Goal: Information Seeking & Learning: Learn about a topic

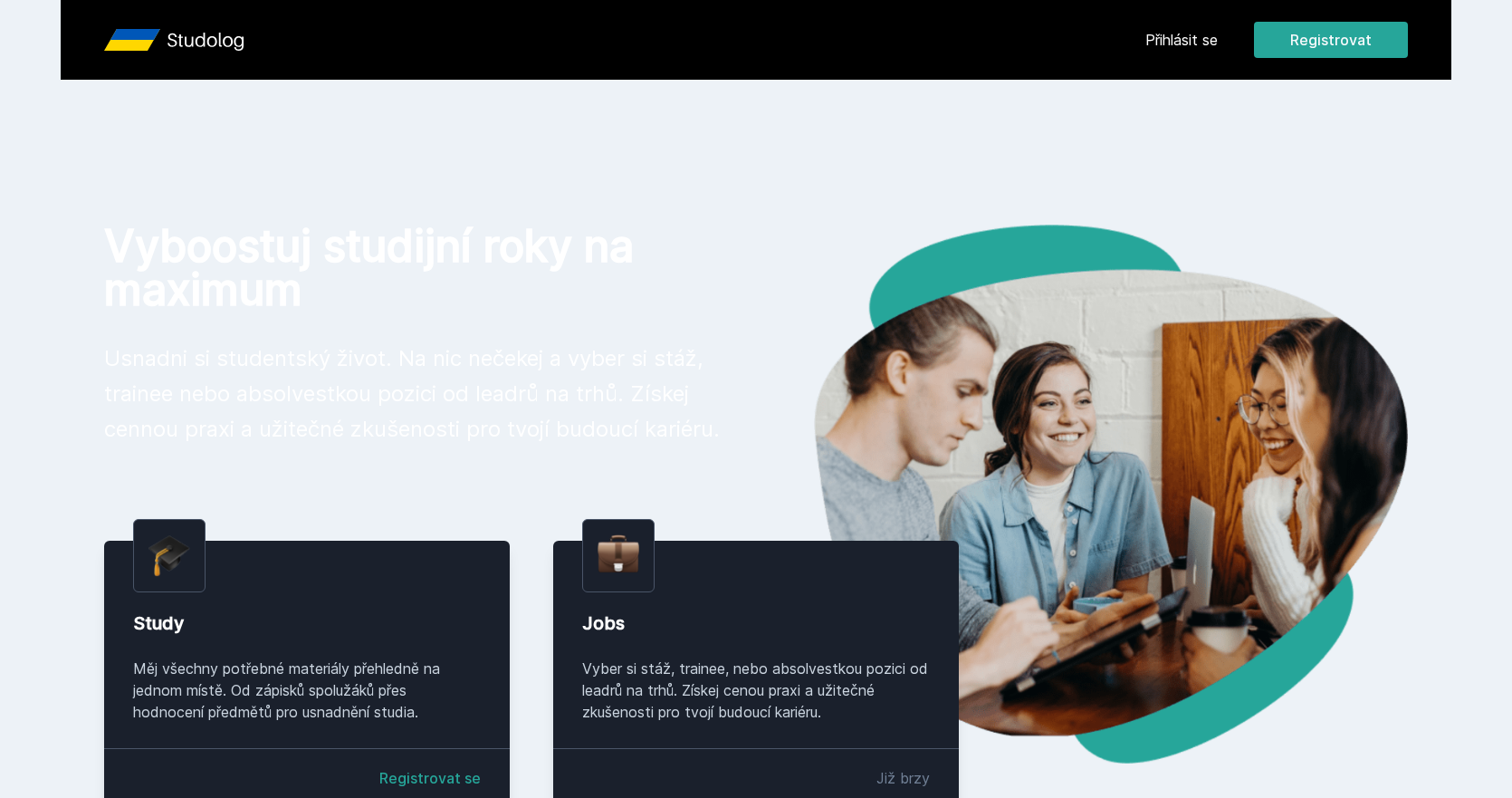
click at [1203, 45] on link "Přihlásit se" at bounding box center [1181, 40] width 72 height 22
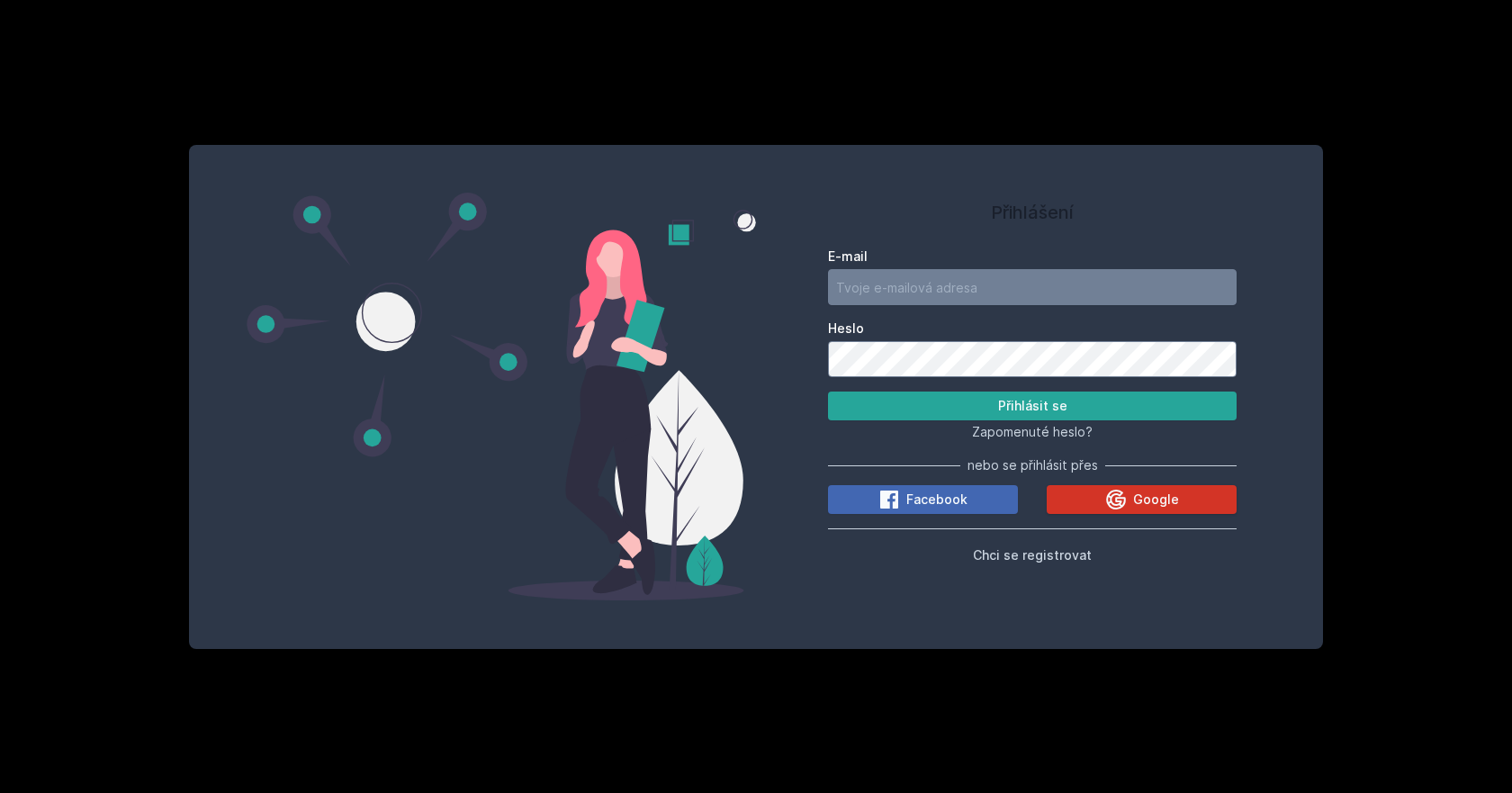
click at [1098, 490] on button "Google" at bounding box center [1141, 499] width 190 height 29
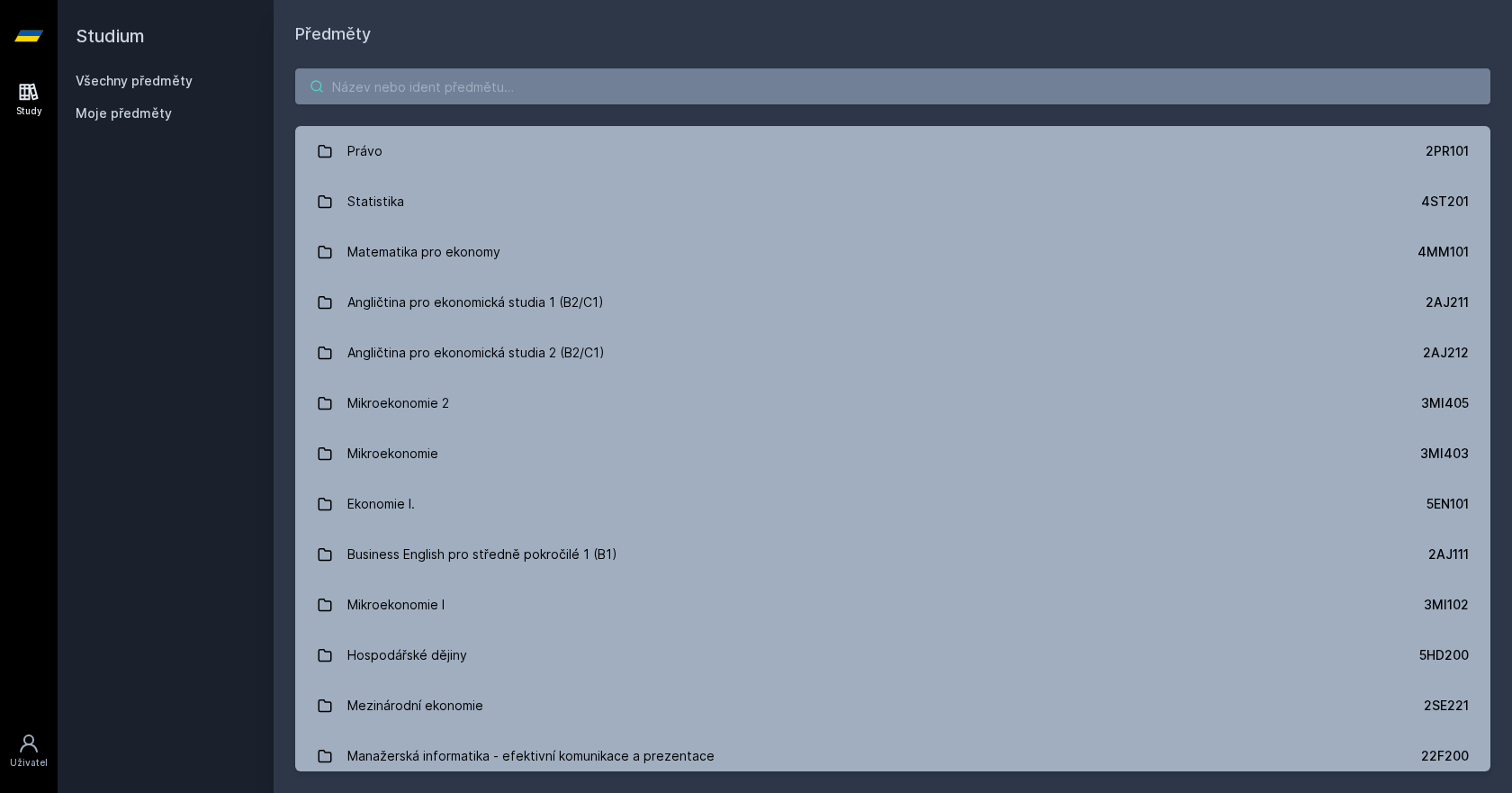
click at [395, 70] on input "search" at bounding box center [892, 87] width 1195 height 36
paste input "4IZ460"
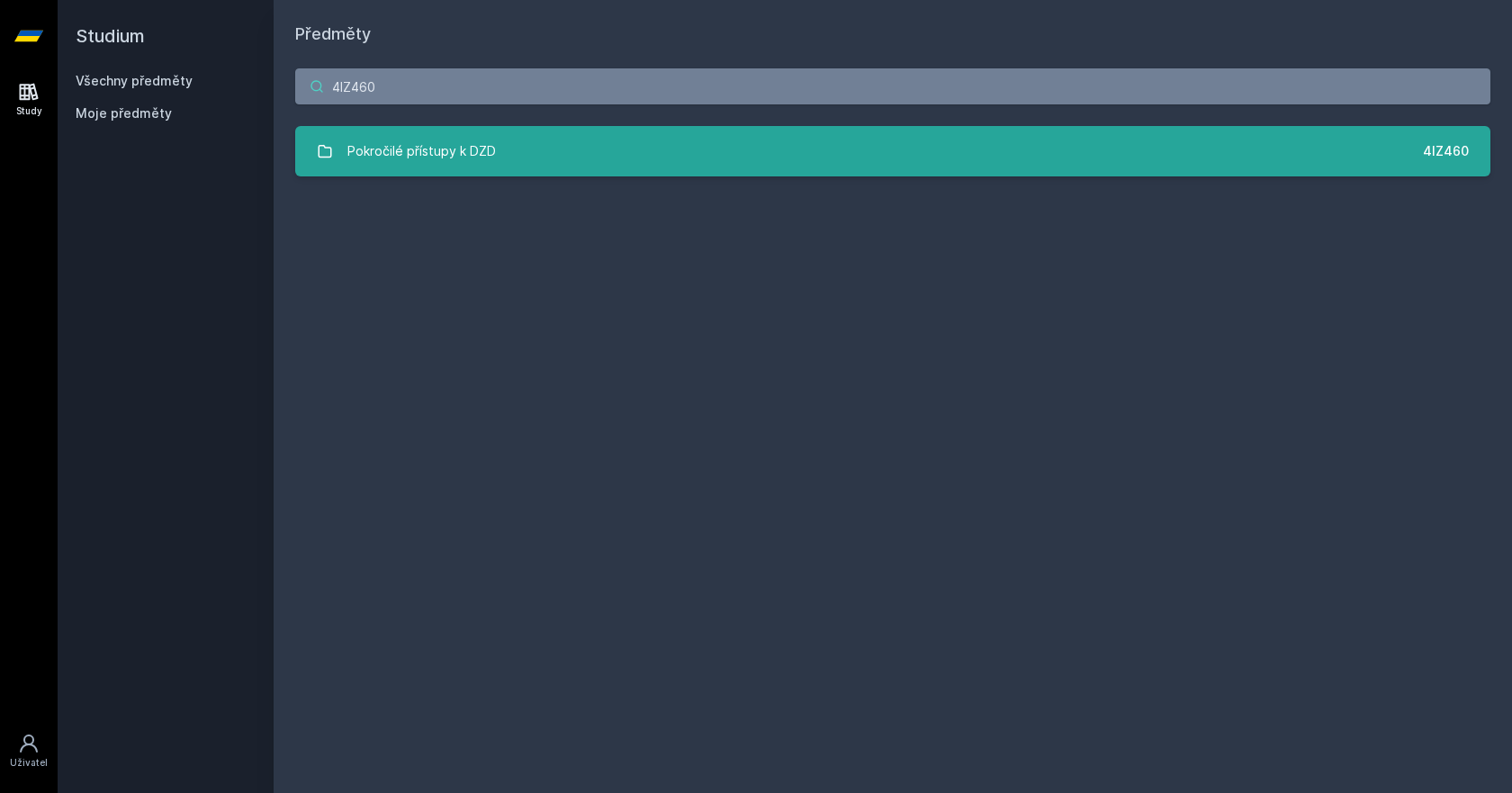
type input "4IZ460"
click at [546, 170] on link "Pokročilé přístupy k DZD 4IZ460" at bounding box center [892, 152] width 1195 height 51
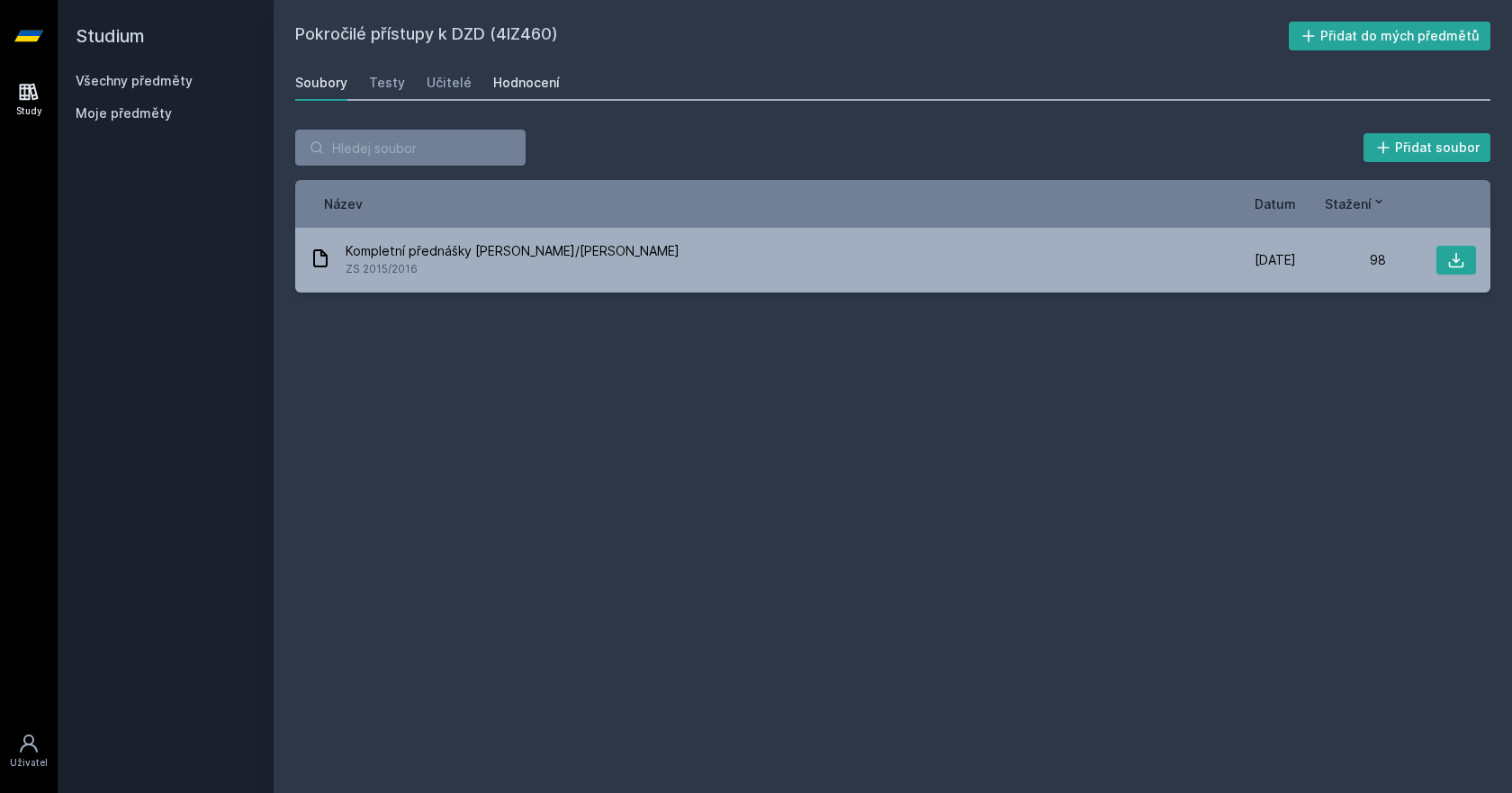
click at [522, 72] on link "Hodnocení" at bounding box center [526, 83] width 67 height 36
click at [404, 157] on input "search" at bounding box center [410, 148] width 231 height 36
click at [113, 73] on link "Všechny předměty" at bounding box center [134, 80] width 117 height 15
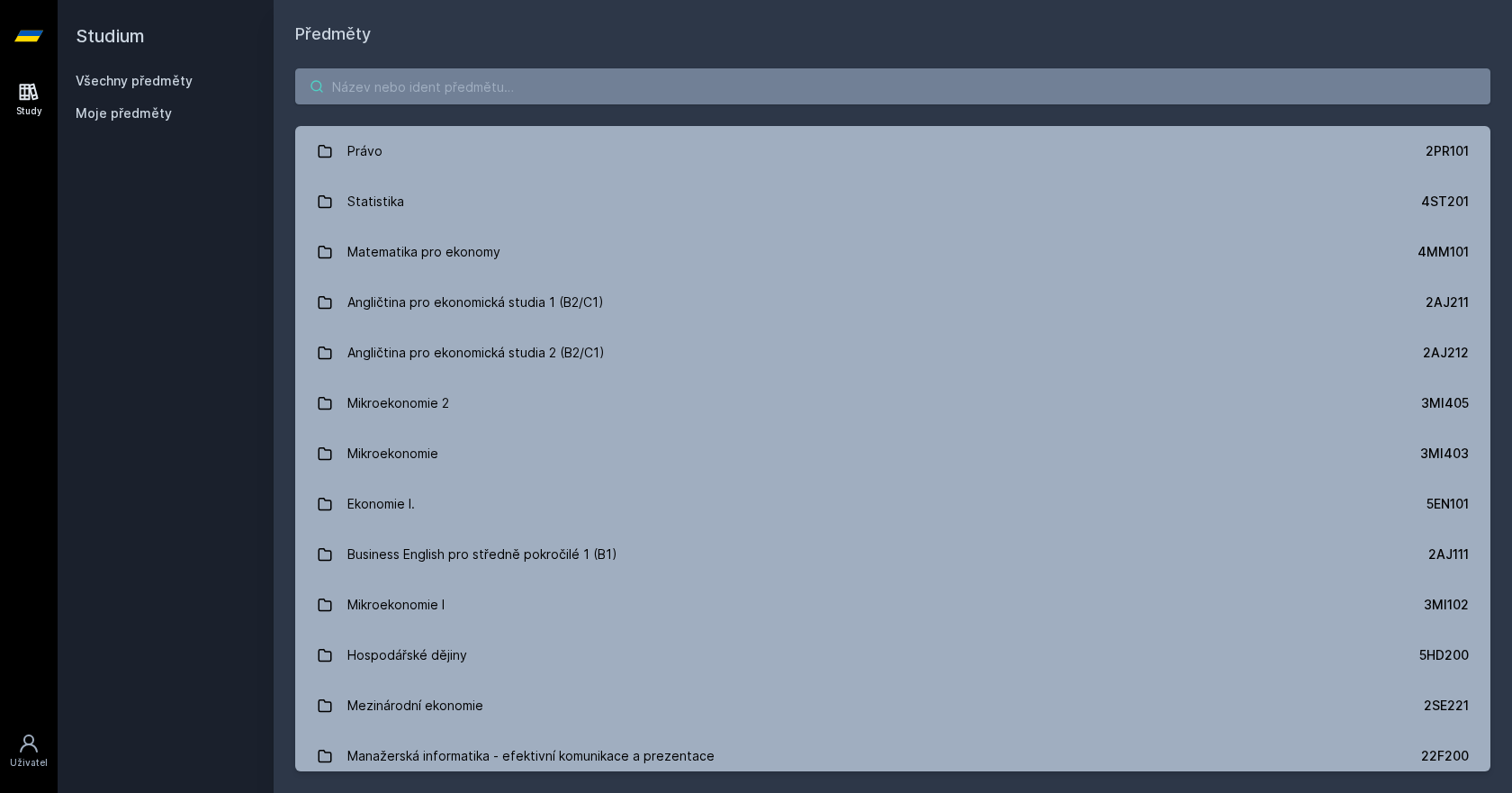
click at [363, 92] on input "search" at bounding box center [892, 87] width 1195 height 36
paste input "4IT482"
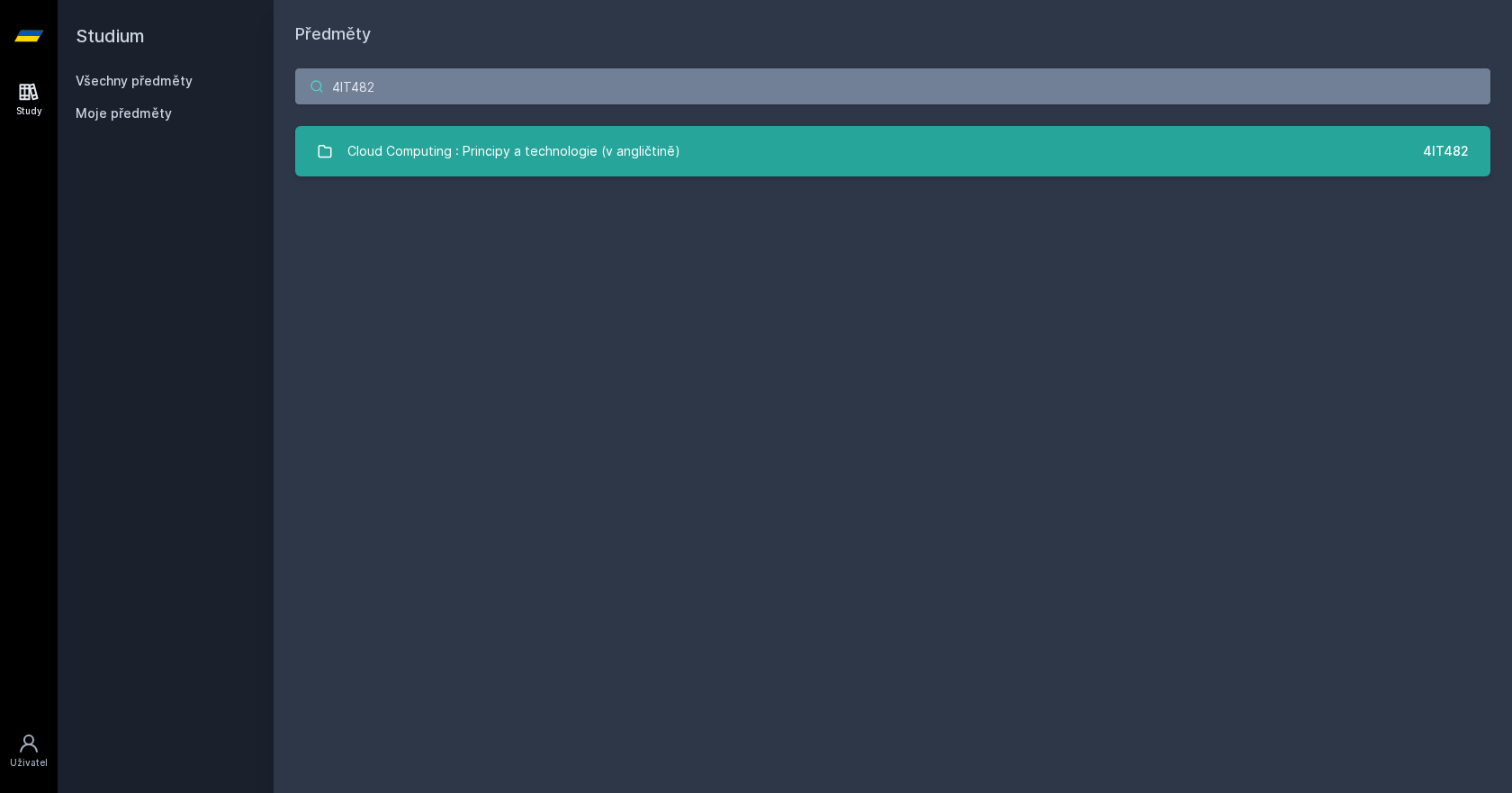
type input "4IT482"
click at [654, 153] on div "Cloud Computing : Principy a technologie (v angličtině)" at bounding box center [514, 151] width 333 height 36
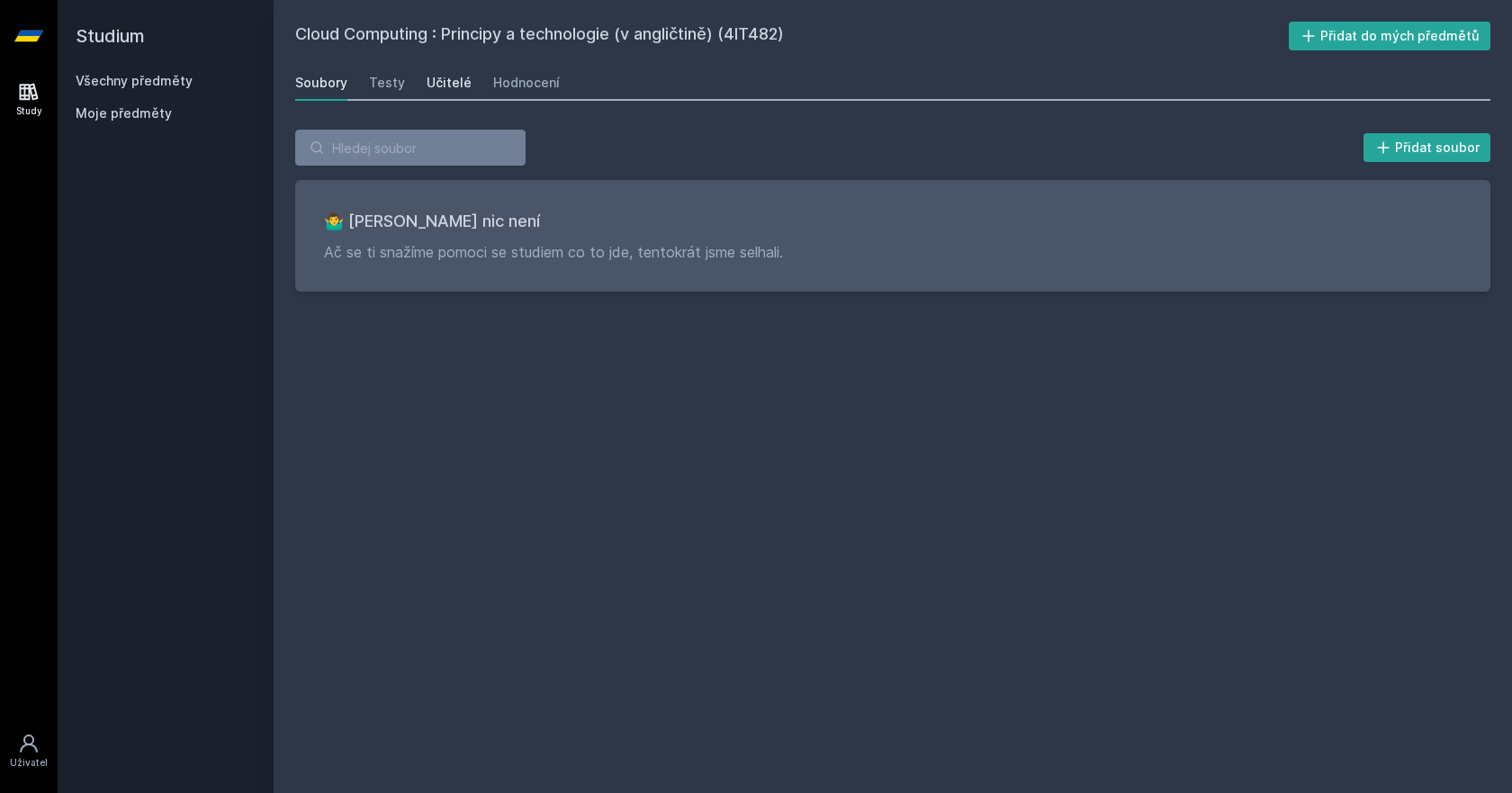
click at [426, 77] on div "Učitelé" at bounding box center [449, 82] width 45 height 18
click at [513, 85] on div "Hodnocení" at bounding box center [526, 82] width 67 height 18
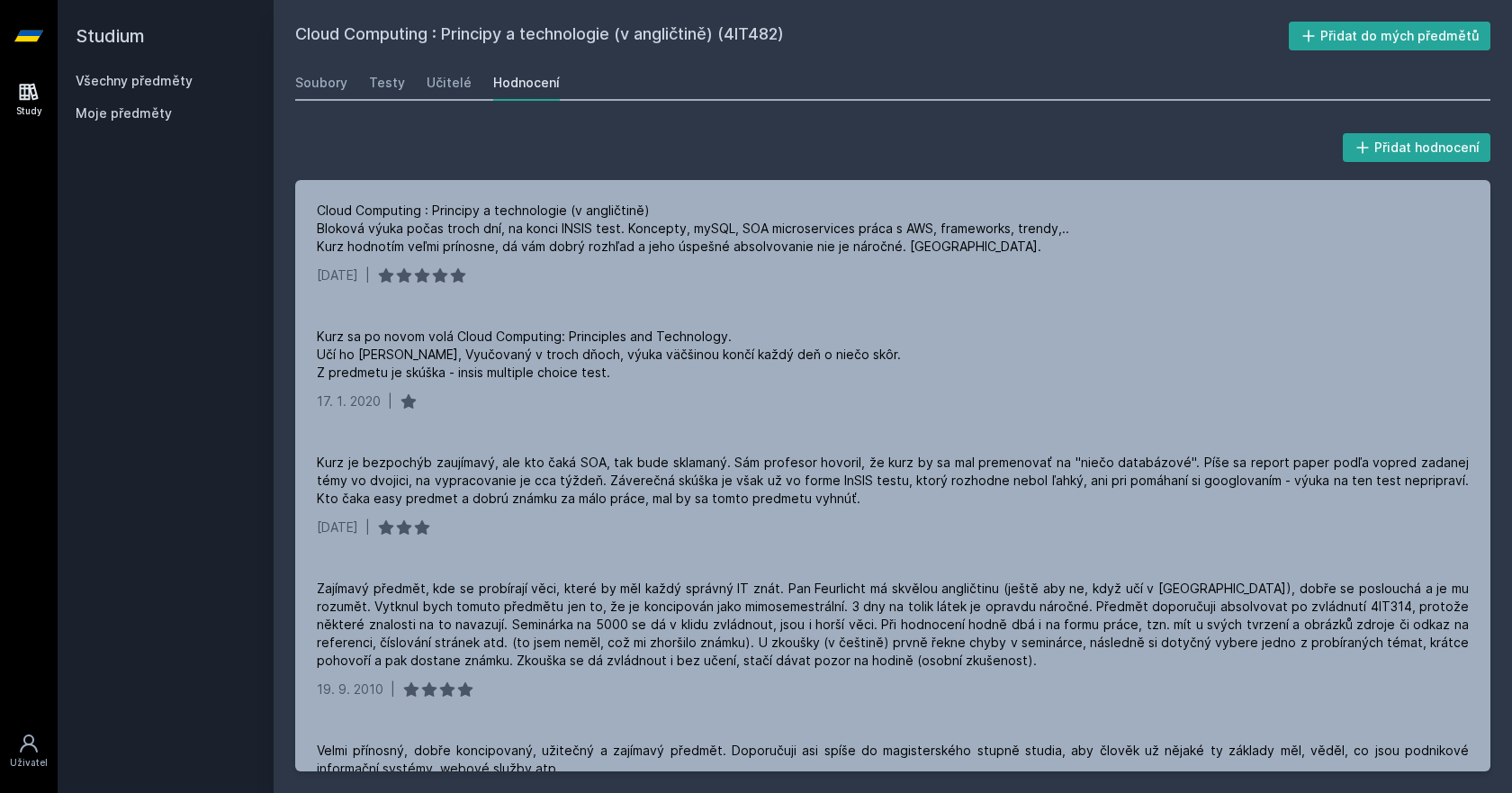
click at [116, 68] on h2 "Studium" at bounding box center [165, 36] width 180 height 72
click at [120, 78] on link "Všechny předměty" at bounding box center [134, 80] width 117 height 15
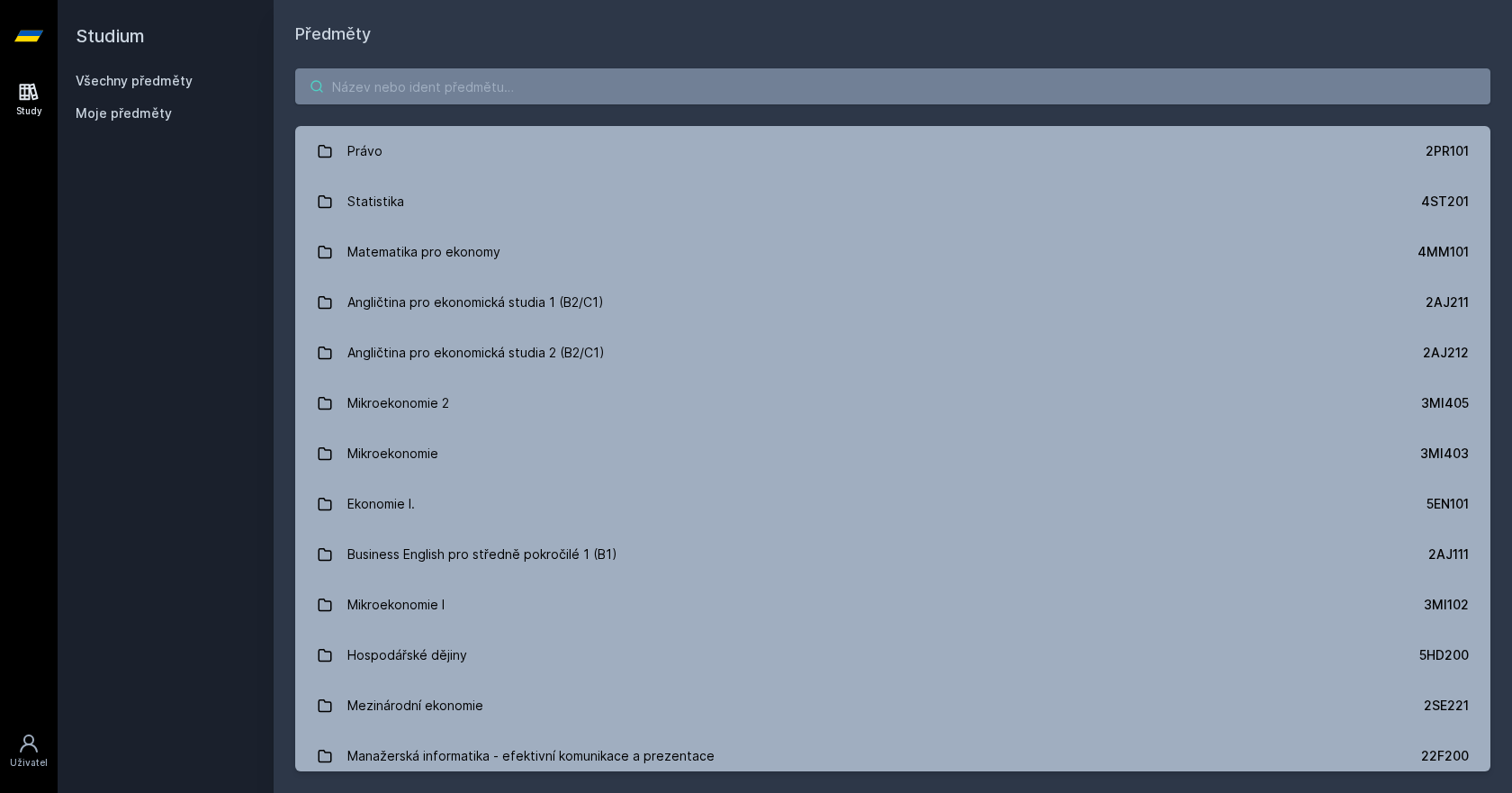
click at [464, 90] on input "search" at bounding box center [892, 87] width 1195 height 36
paste input "4IT579"
type input "4IT579"
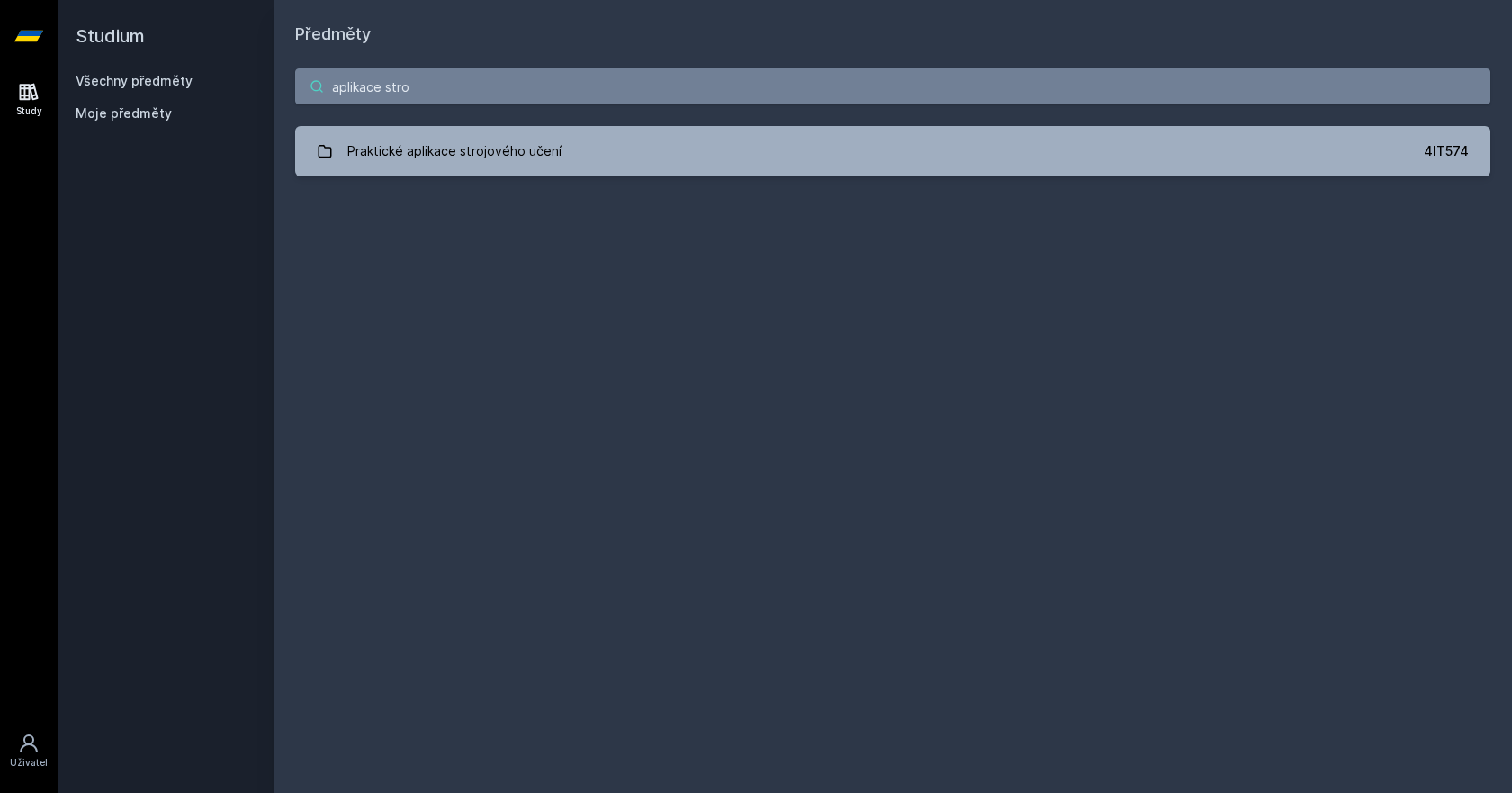
drag, startPoint x: 545, startPoint y: 91, endPoint x: 56, endPoint y: 59, distance: 490.0
click at [0, 52] on html "Study Uživatel Studium Všechny předměty Moje předměty Předměty aplikace stro Pr…" at bounding box center [756, 396] width 1512 height 793
paste input "4IT579"
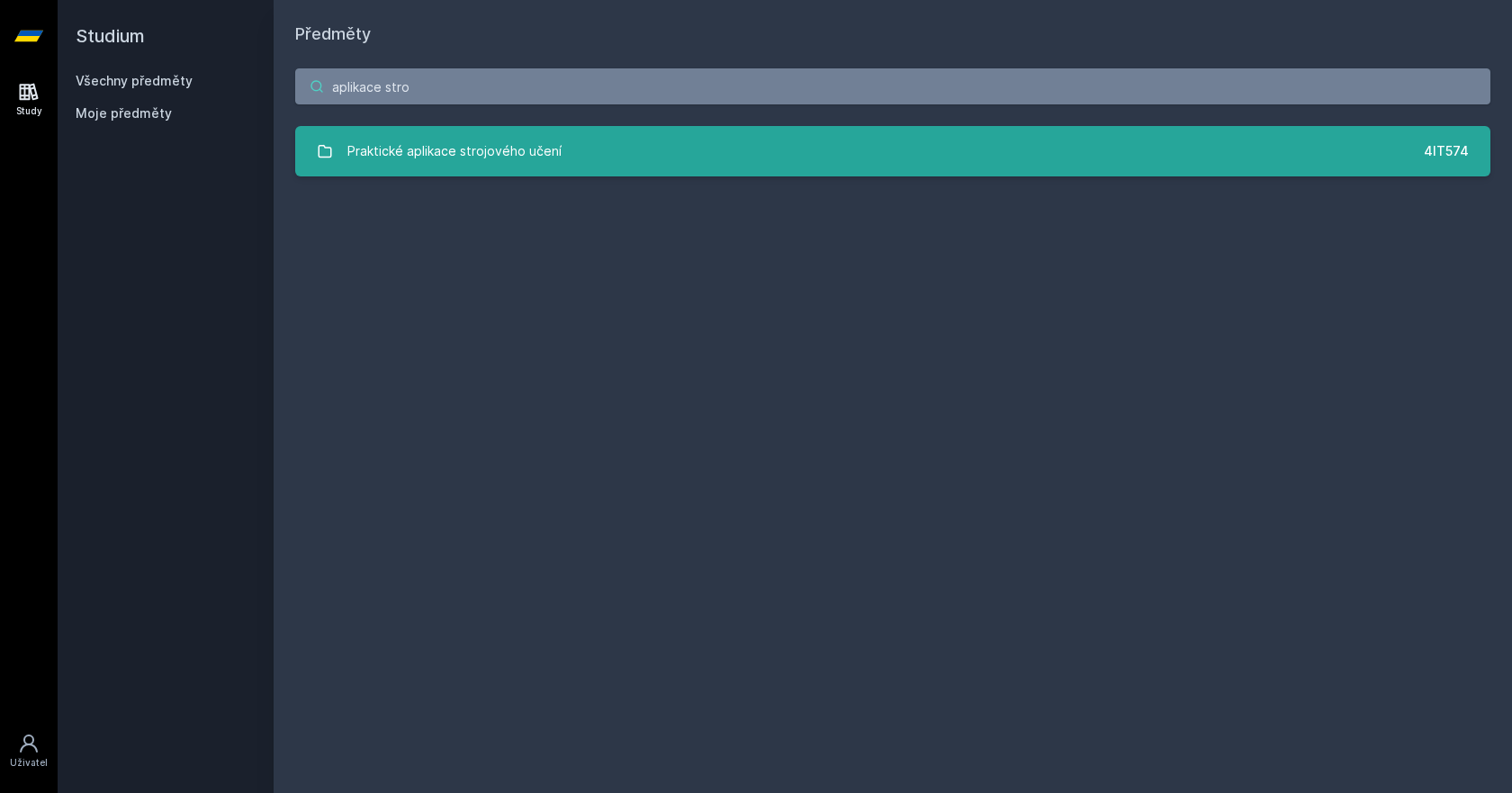
type input "aplikace stro"
click at [602, 158] on link "Praktické aplikace strojového učení 4IT574" at bounding box center [892, 152] width 1195 height 51
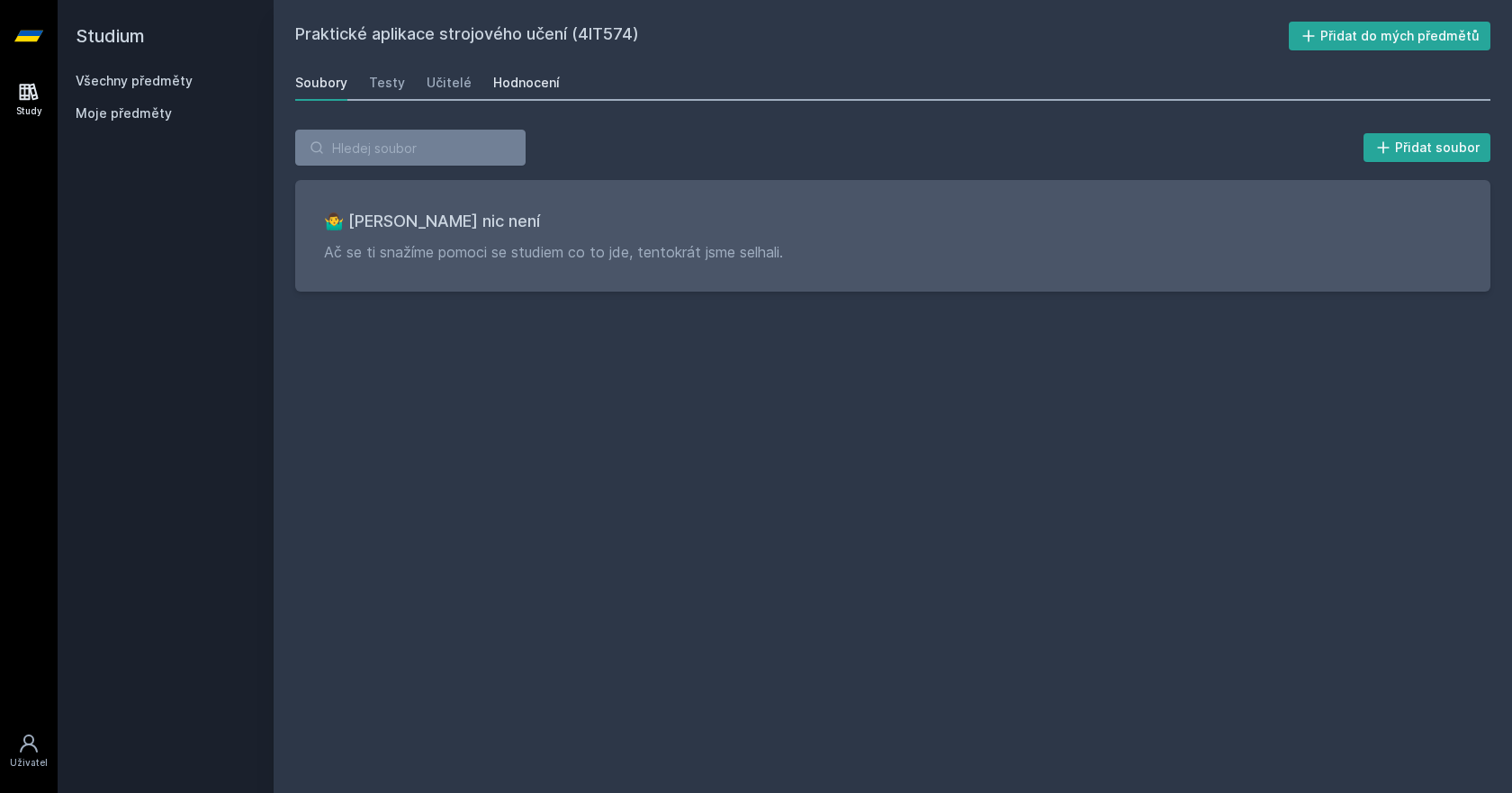
click at [532, 73] on div "Hodnocení" at bounding box center [526, 82] width 67 height 18
click at [428, 92] on link "Učitelé" at bounding box center [449, 83] width 45 height 36
click at [393, 89] on div "Testy" at bounding box center [387, 82] width 36 height 18
click at [337, 83] on div "Soubory" at bounding box center [320, 82] width 52 height 18
click at [119, 36] on h2 "Studium" at bounding box center [165, 36] width 180 height 72
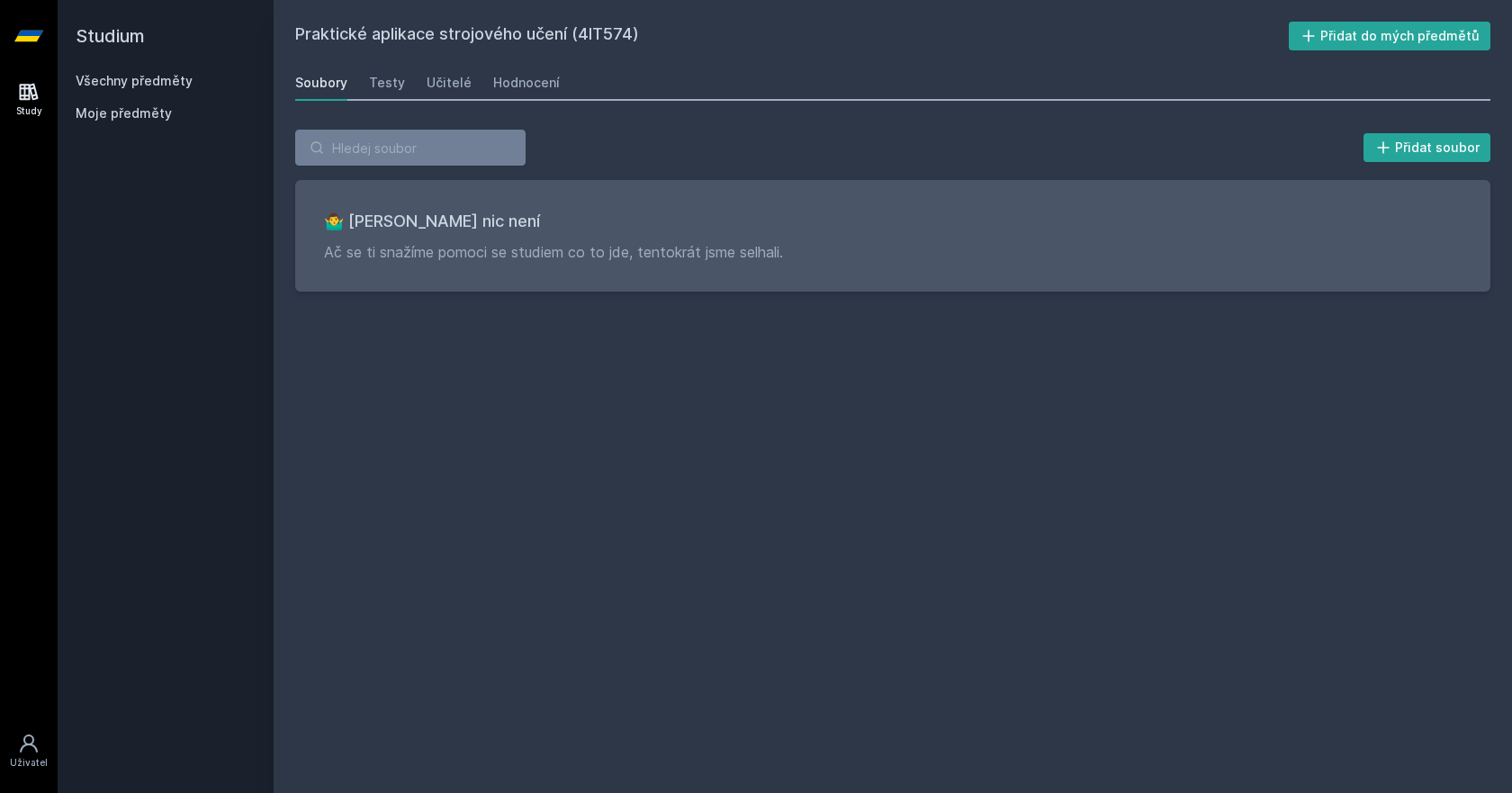
click at [111, 79] on link "Všechny předměty" at bounding box center [134, 80] width 117 height 15
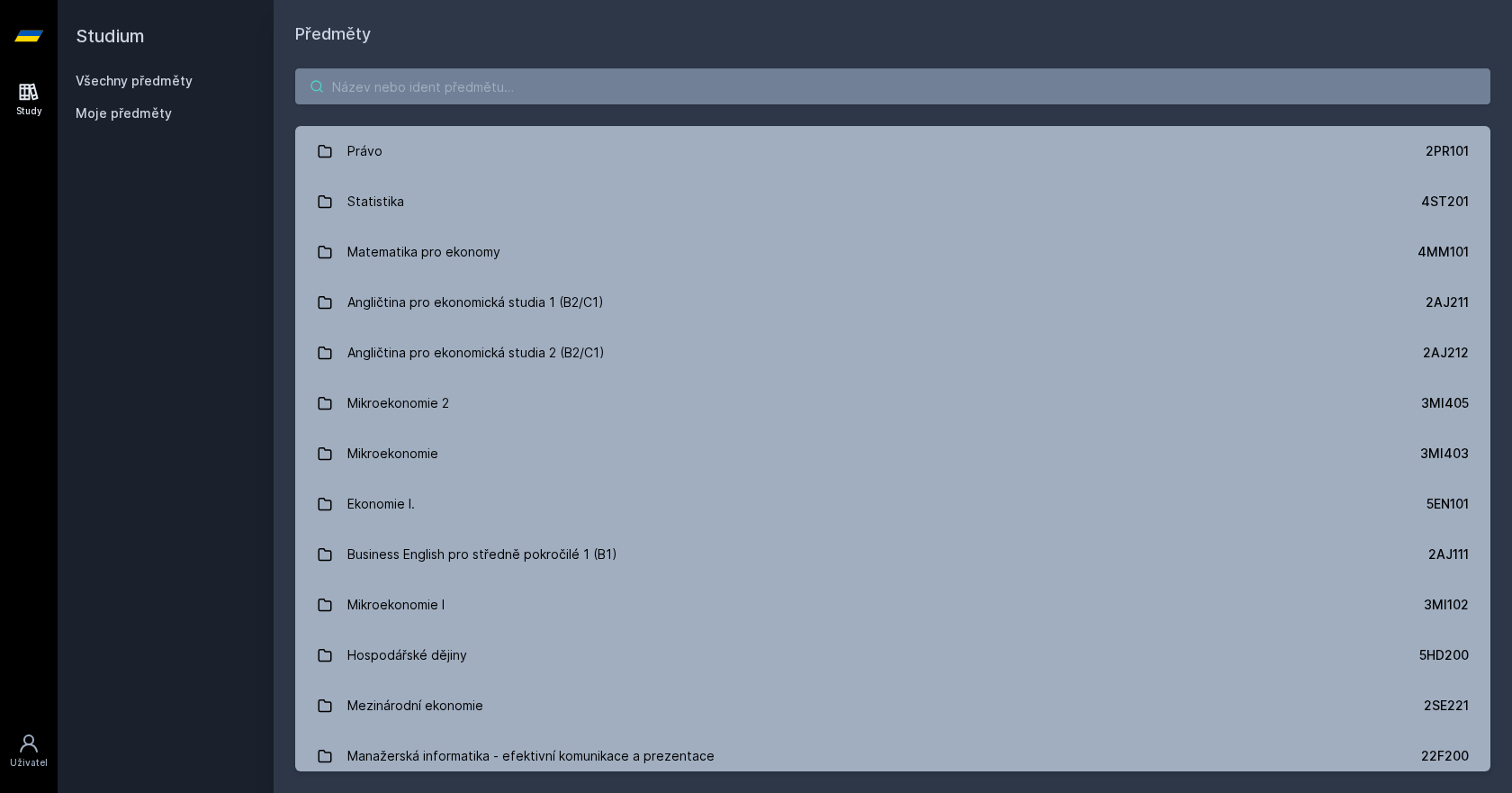
click at [427, 87] on input "search" at bounding box center [892, 87] width 1195 height 36
paste input "4IT413"
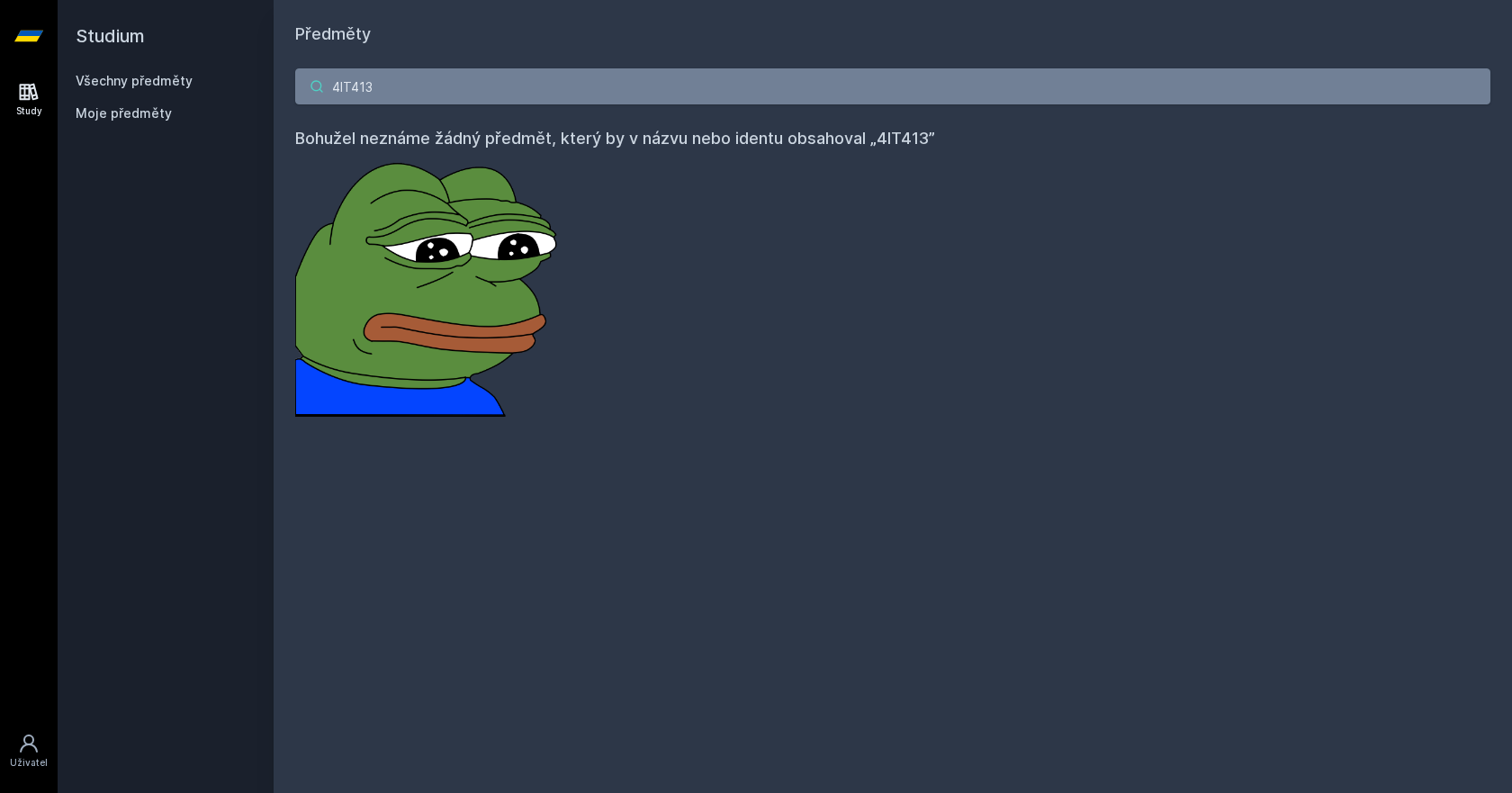
type input "4IT413"
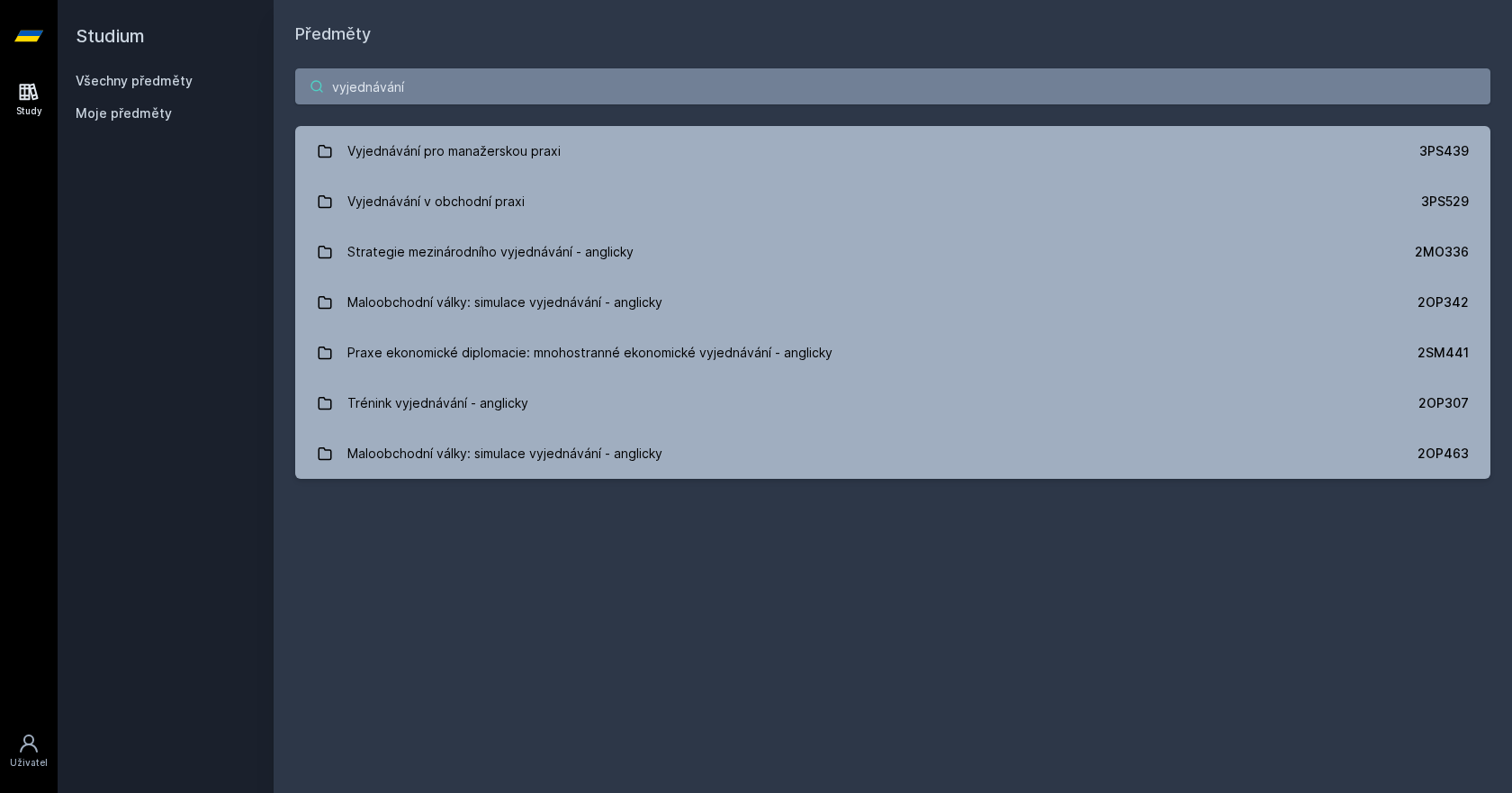
type input "vyjednávání"
